Goal: Task Accomplishment & Management: Manage account settings

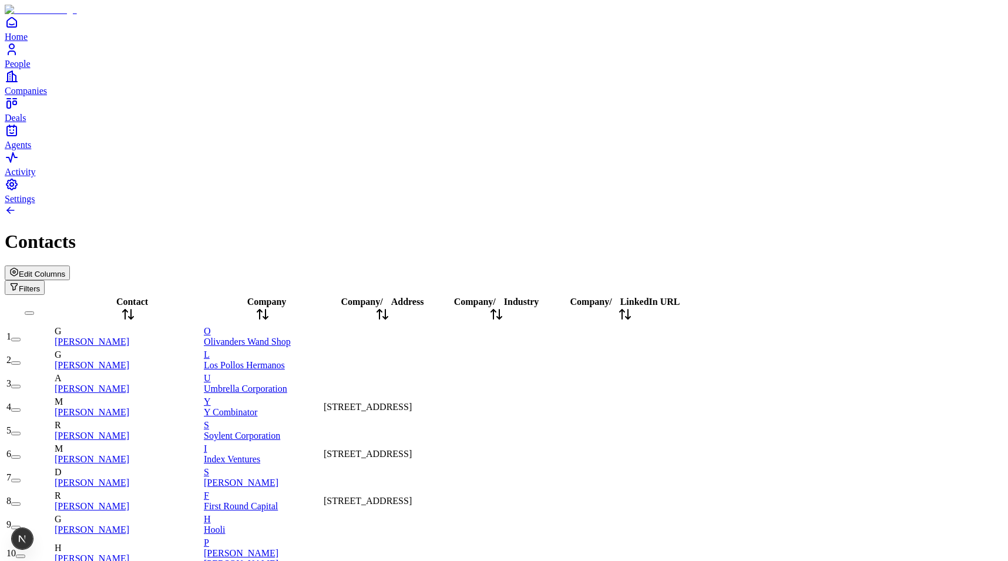
click at [412, 402] on span "335 Pioneer Way, Mountain View, CA 94041, USA" at bounding box center [368, 407] width 88 height 10
click at [412, 402] on span "[STREET_ADDRESS]" at bounding box center [368, 407] width 88 height 10
click at [65, 270] on span "Edit Columns" at bounding box center [42, 274] width 46 height 9
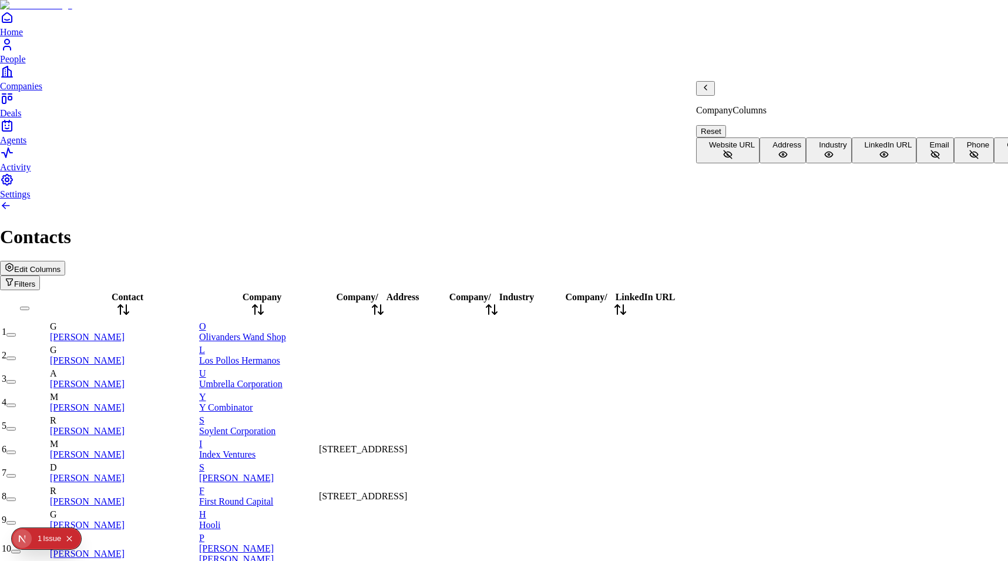
click at [762, 160] on button "Address" at bounding box center [782, 150] width 46 height 26
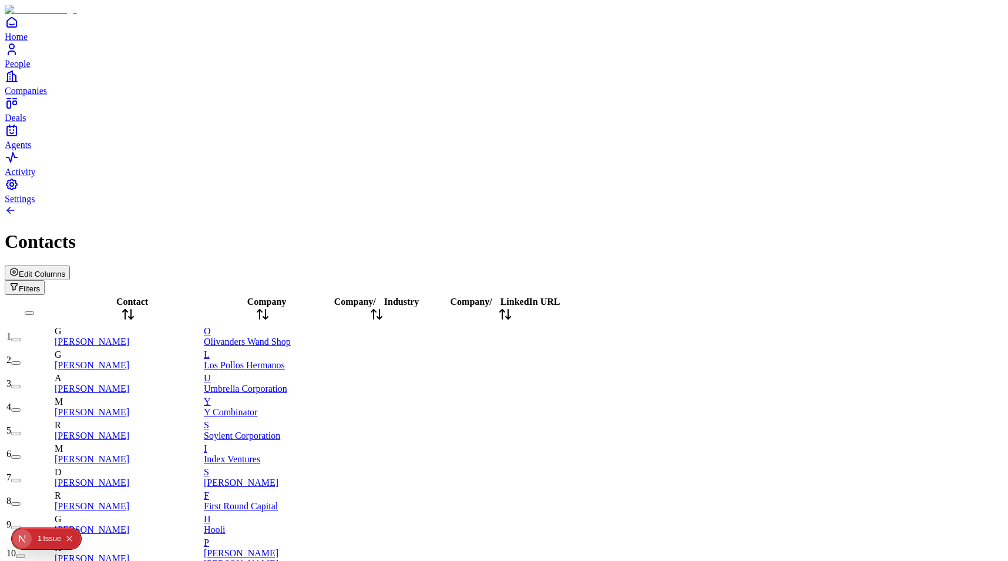
click at [65, 270] on span "Edit Columns" at bounding box center [42, 274] width 46 height 9
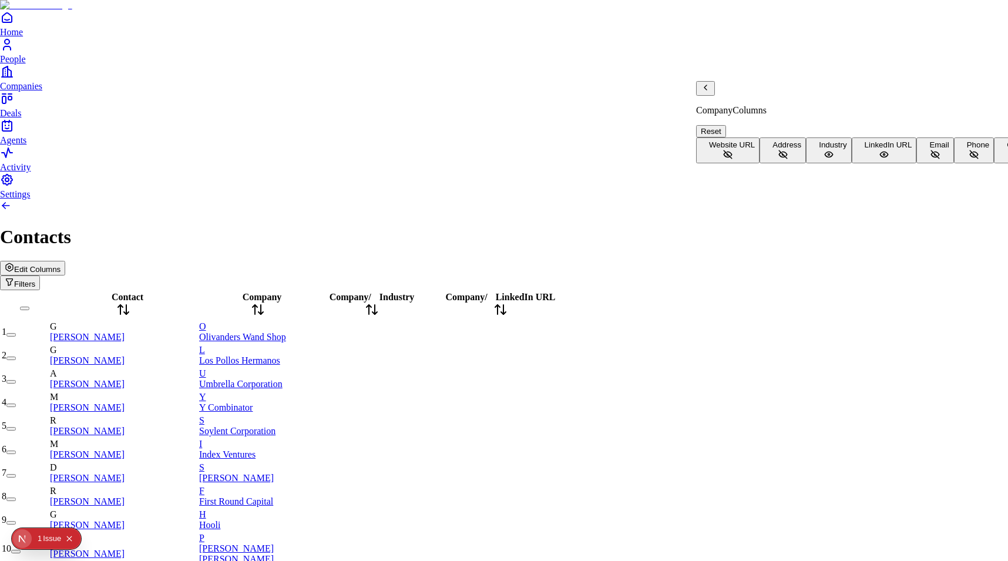
click at [770, 143] on button "Address" at bounding box center [782, 150] width 46 height 26
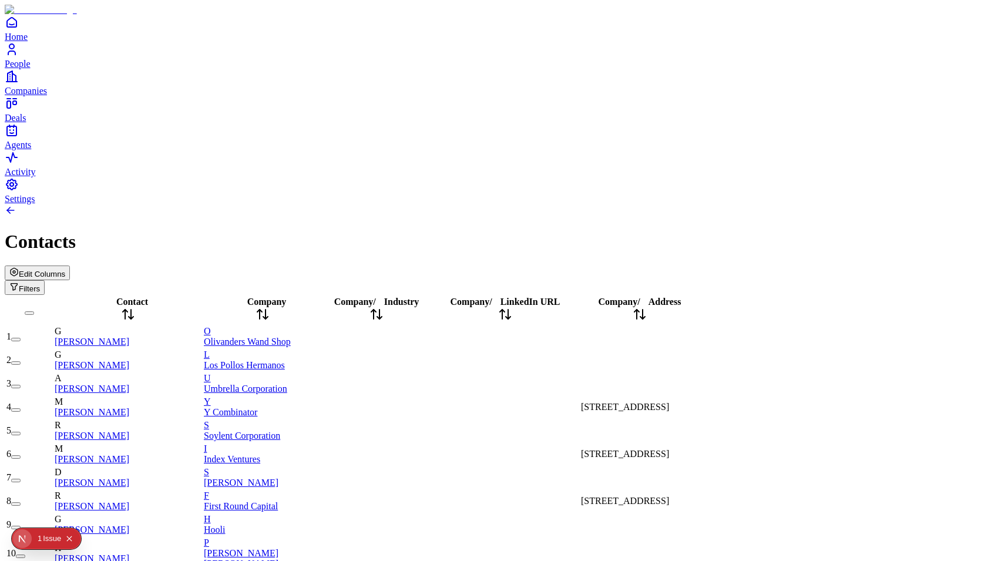
click at [669, 402] on span "[STREET_ADDRESS]" at bounding box center [625, 407] width 88 height 10
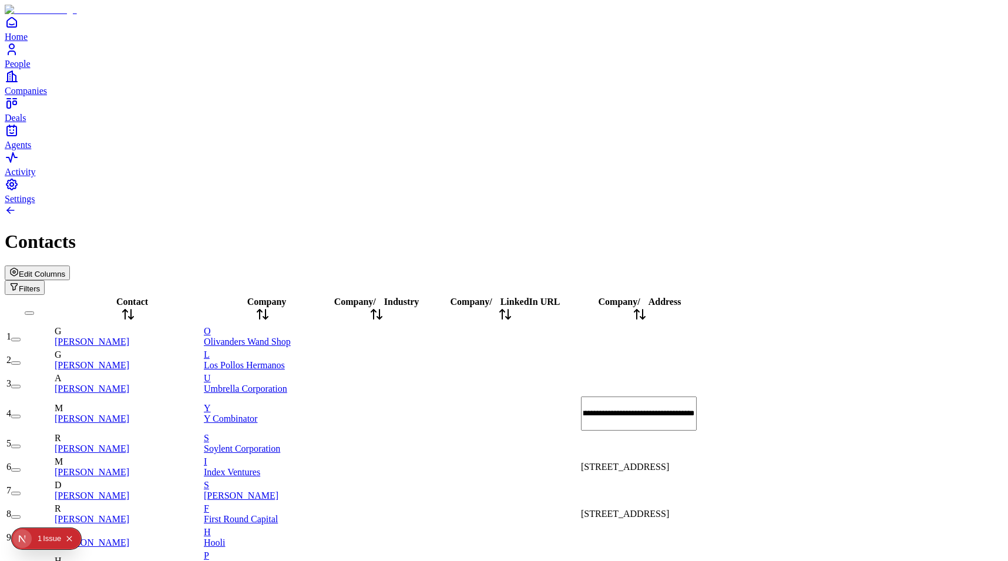
type input "*"
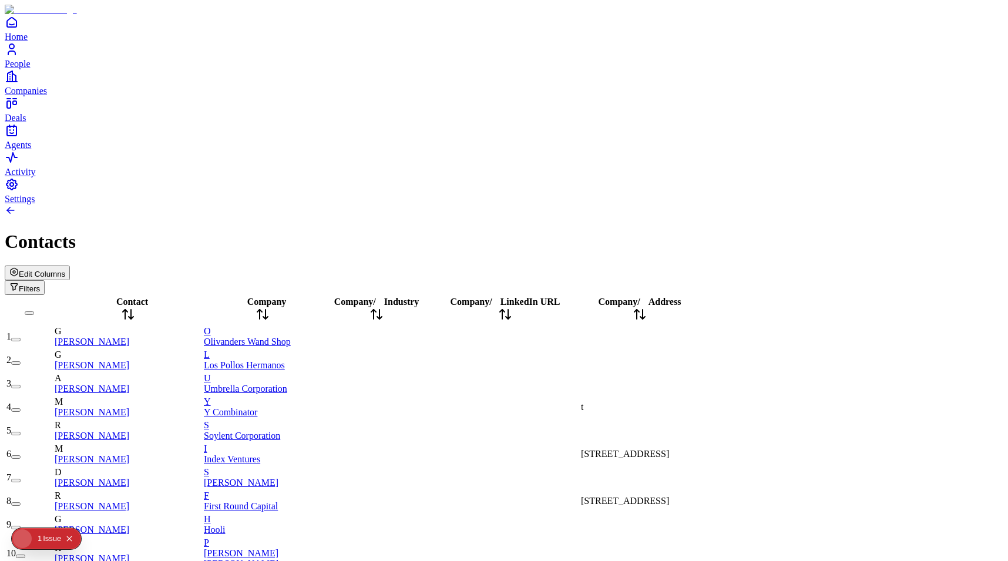
click at [41, 541] on div "1" at bounding box center [40, 538] width 4 height 21
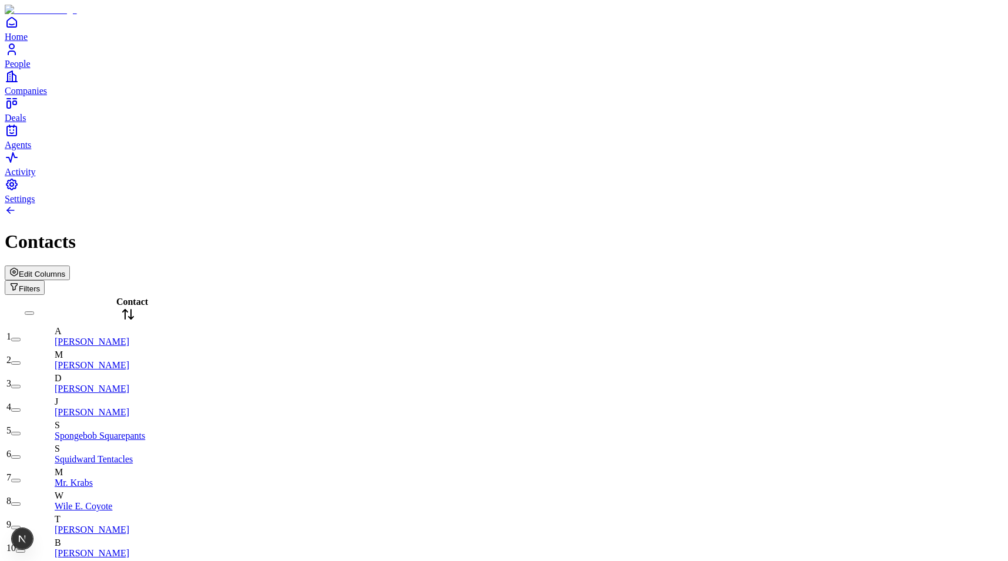
click at [65, 270] on span "Edit Columns" at bounding box center [42, 274] width 46 height 9
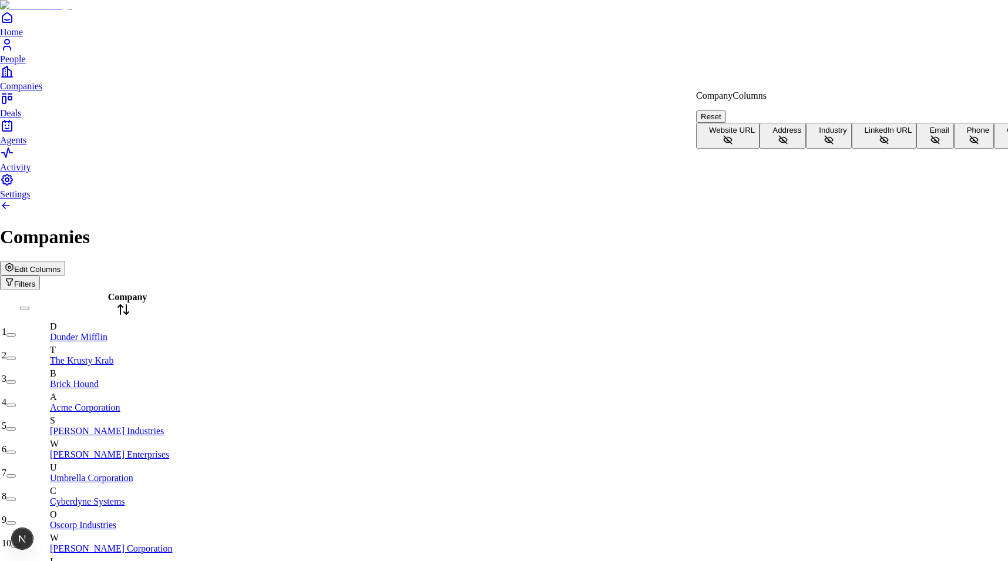
click at [772, 134] on span "Address" at bounding box center [786, 130] width 29 height 9
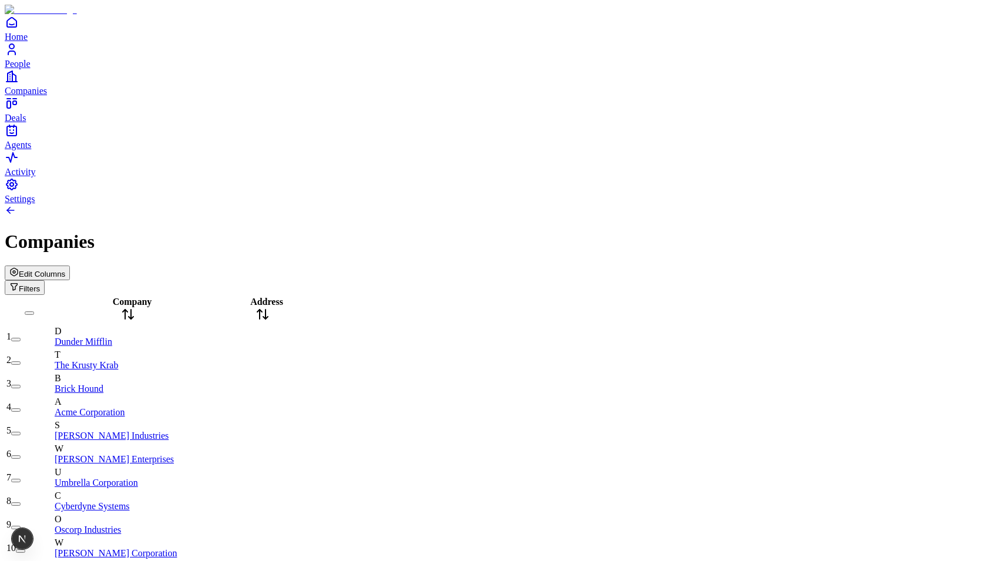
scroll to position [790, 0]
